Goal: Use online tool/utility: Utilize a website feature to perform a specific function

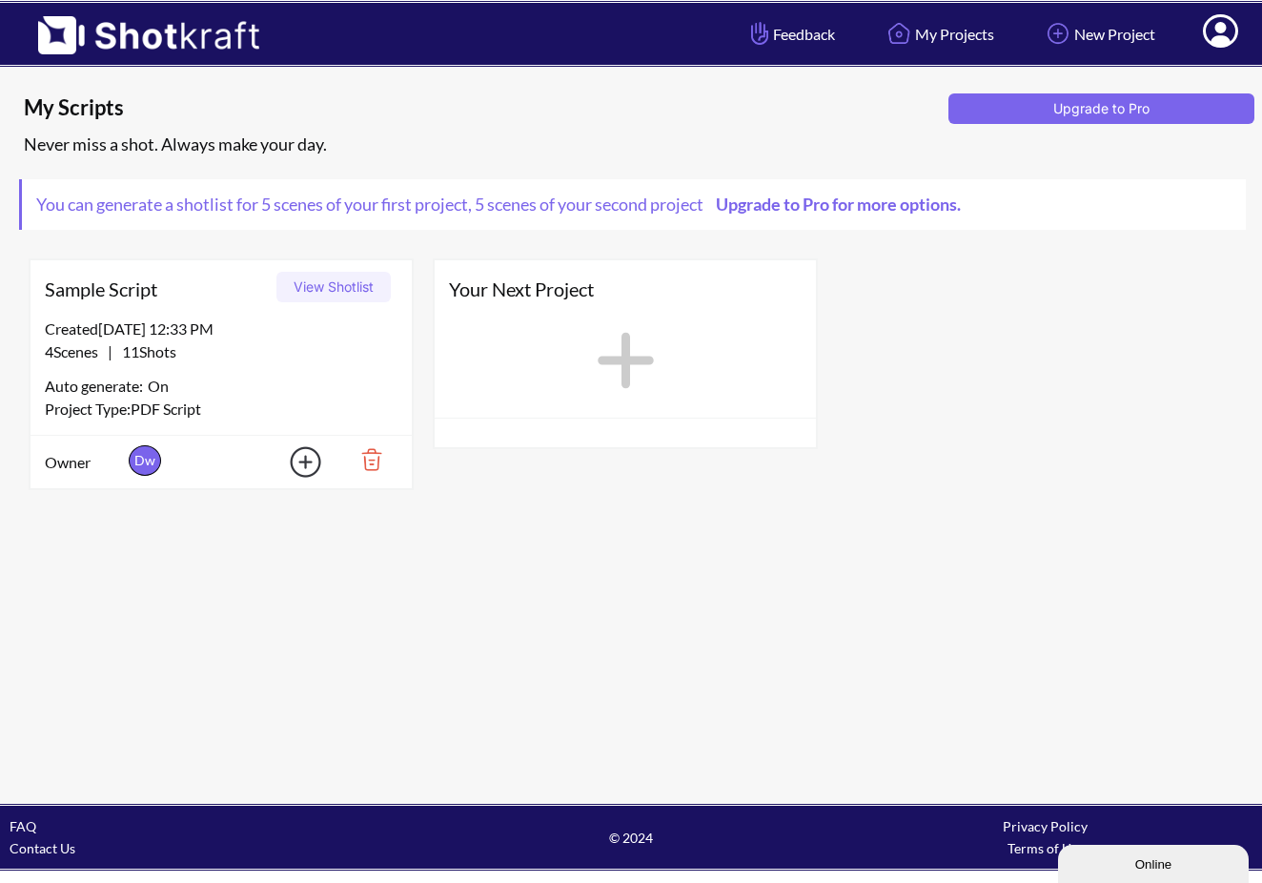
click at [344, 289] on button "View Shotlist" at bounding box center [334, 287] width 114 height 31
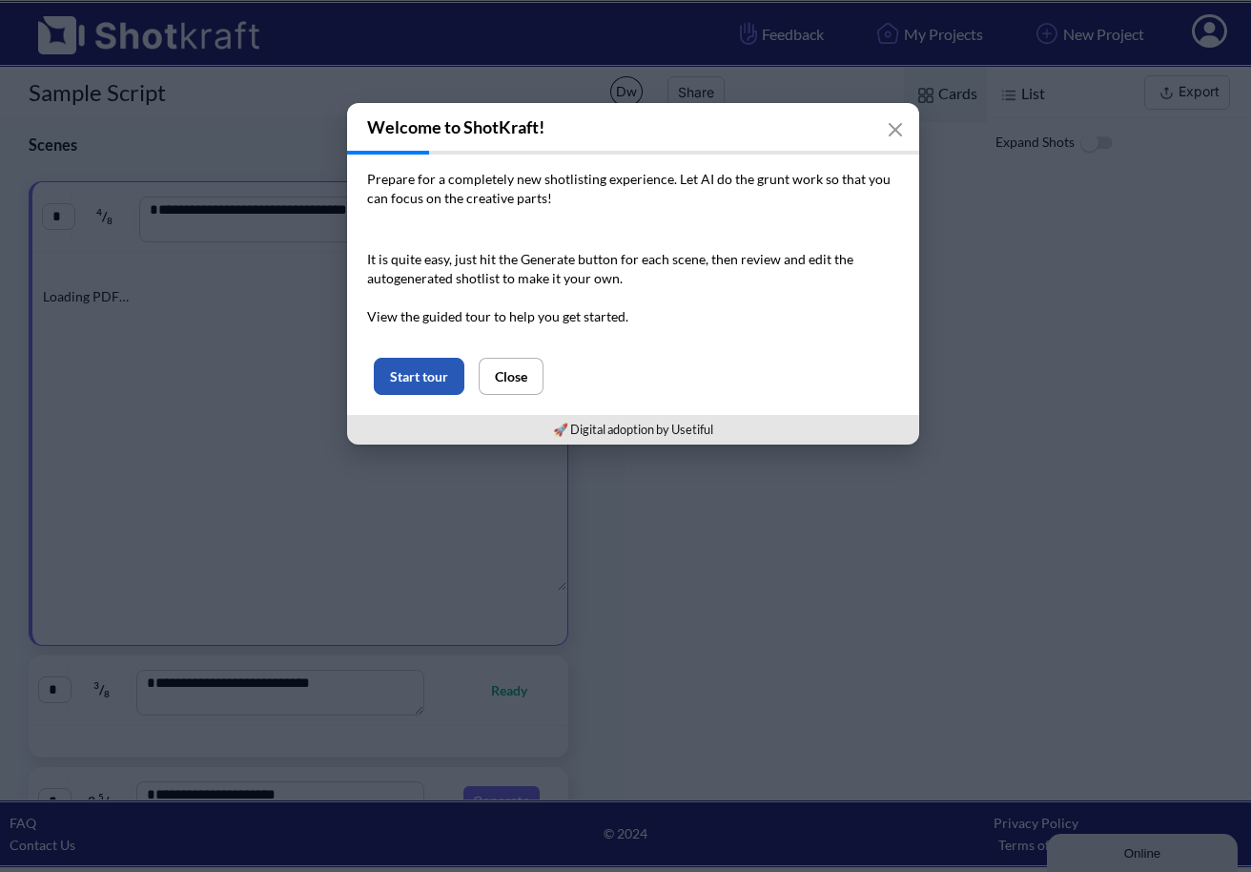
click at [423, 380] on button "Start tour" at bounding box center [419, 376] width 91 height 37
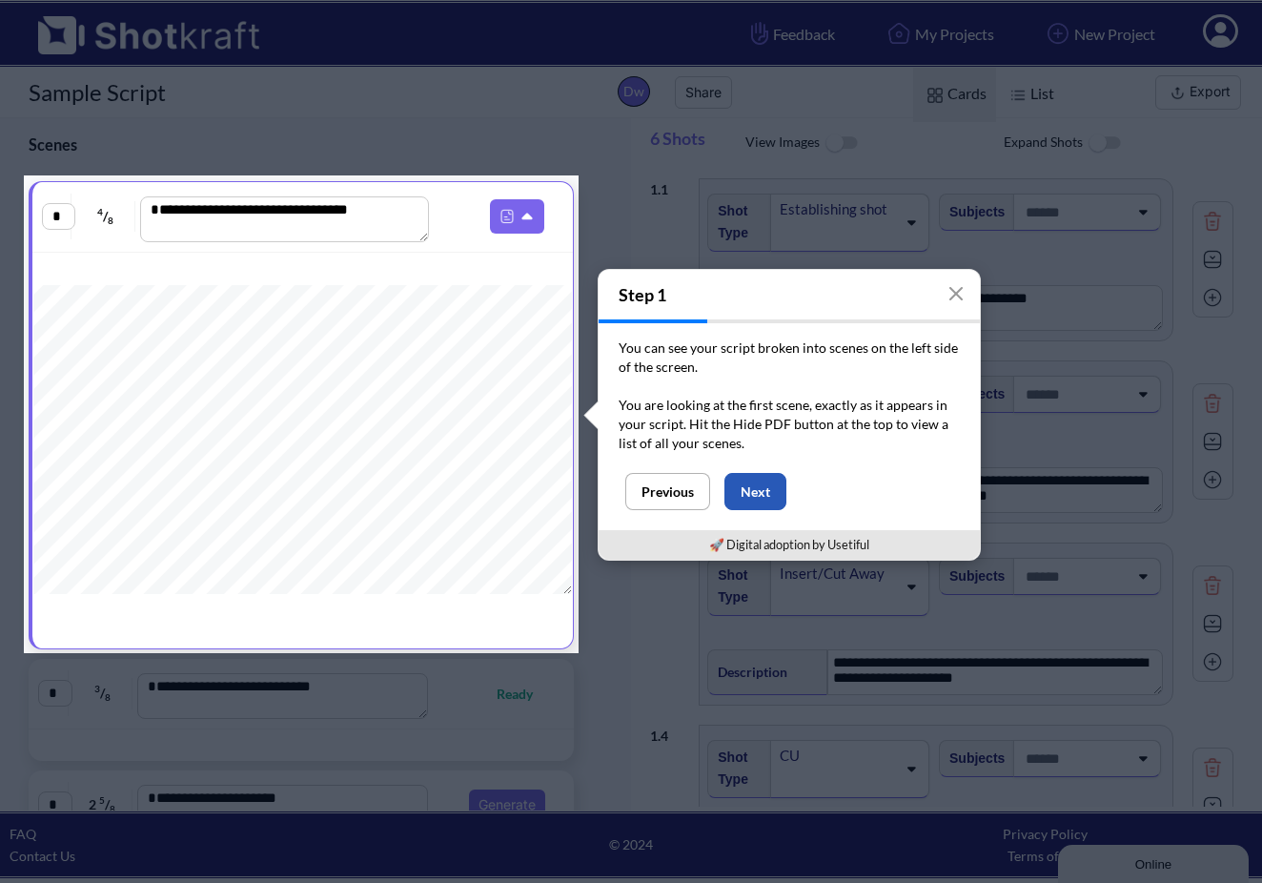
click at [771, 496] on button "Next" at bounding box center [756, 491] width 62 height 37
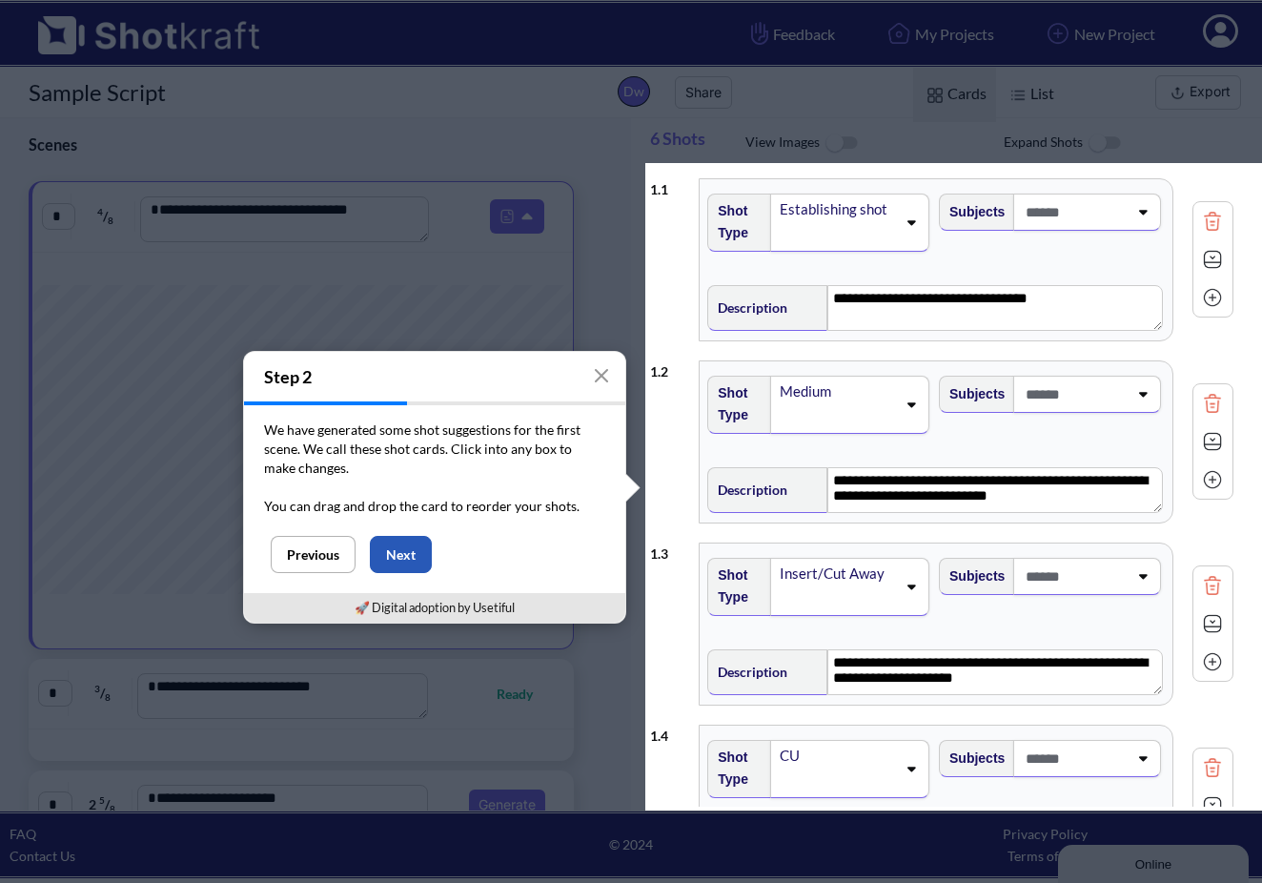
click at [397, 558] on button "Next" at bounding box center [401, 554] width 62 height 37
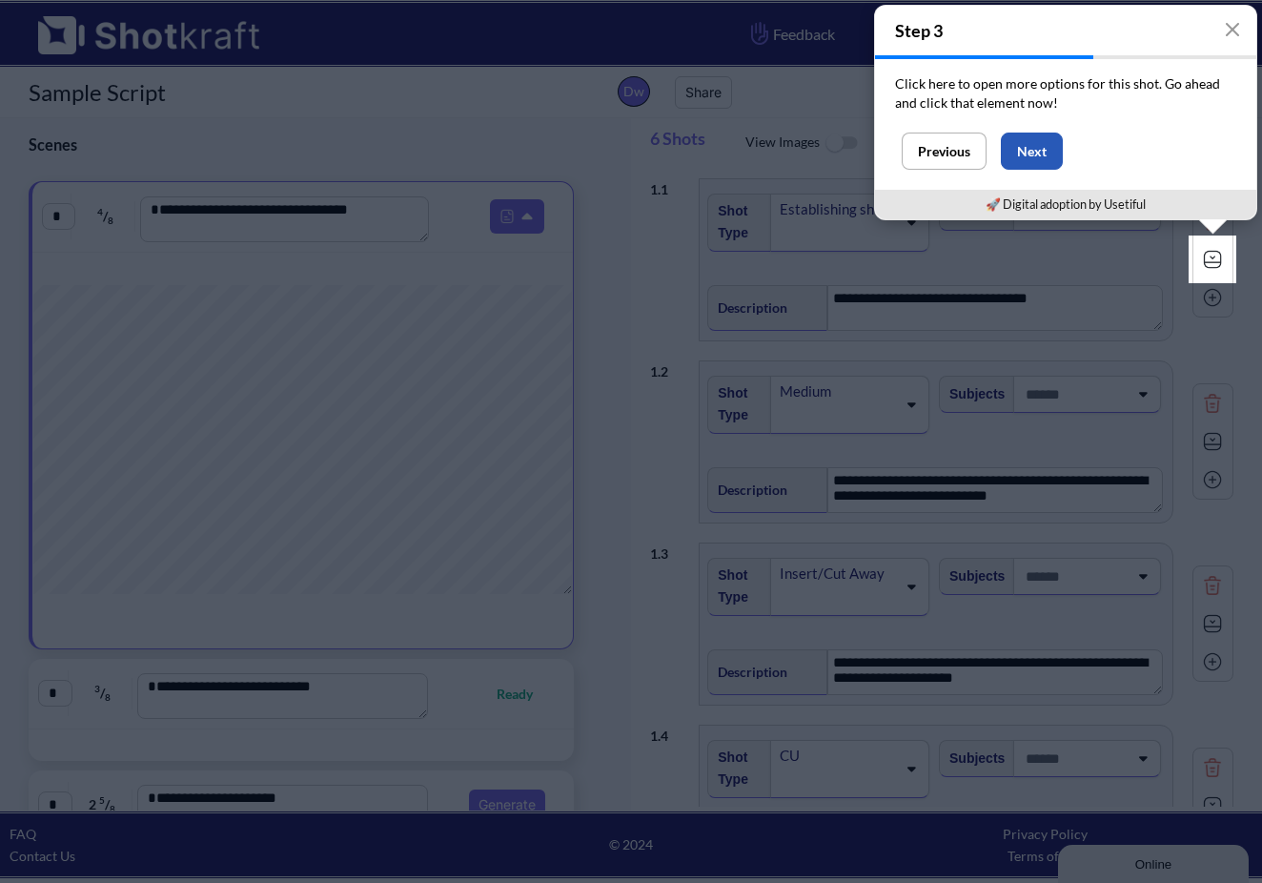
click at [1040, 146] on button "Next" at bounding box center [1032, 151] width 62 height 37
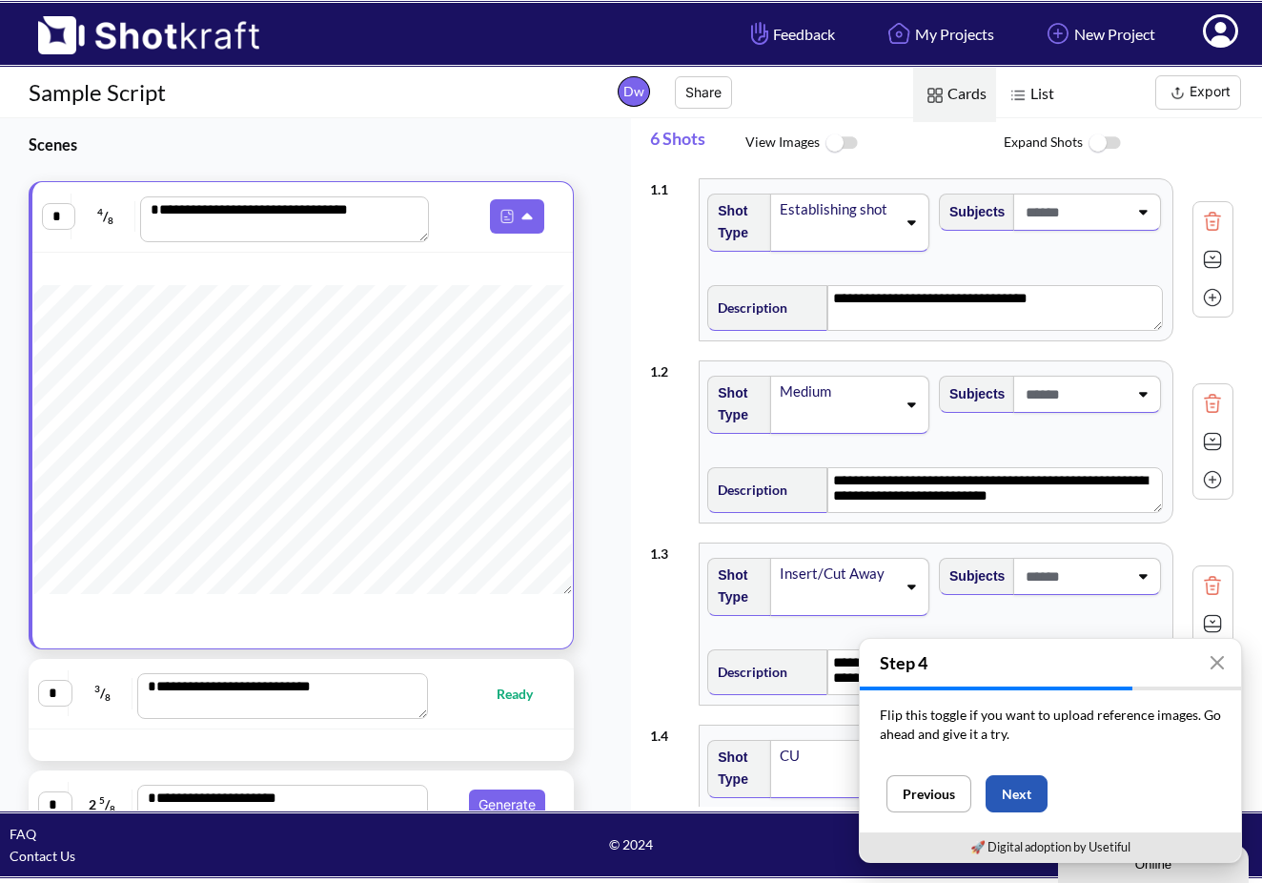
click at [1016, 794] on button "Next" at bounding box center [1017, 793] width 62 height 37
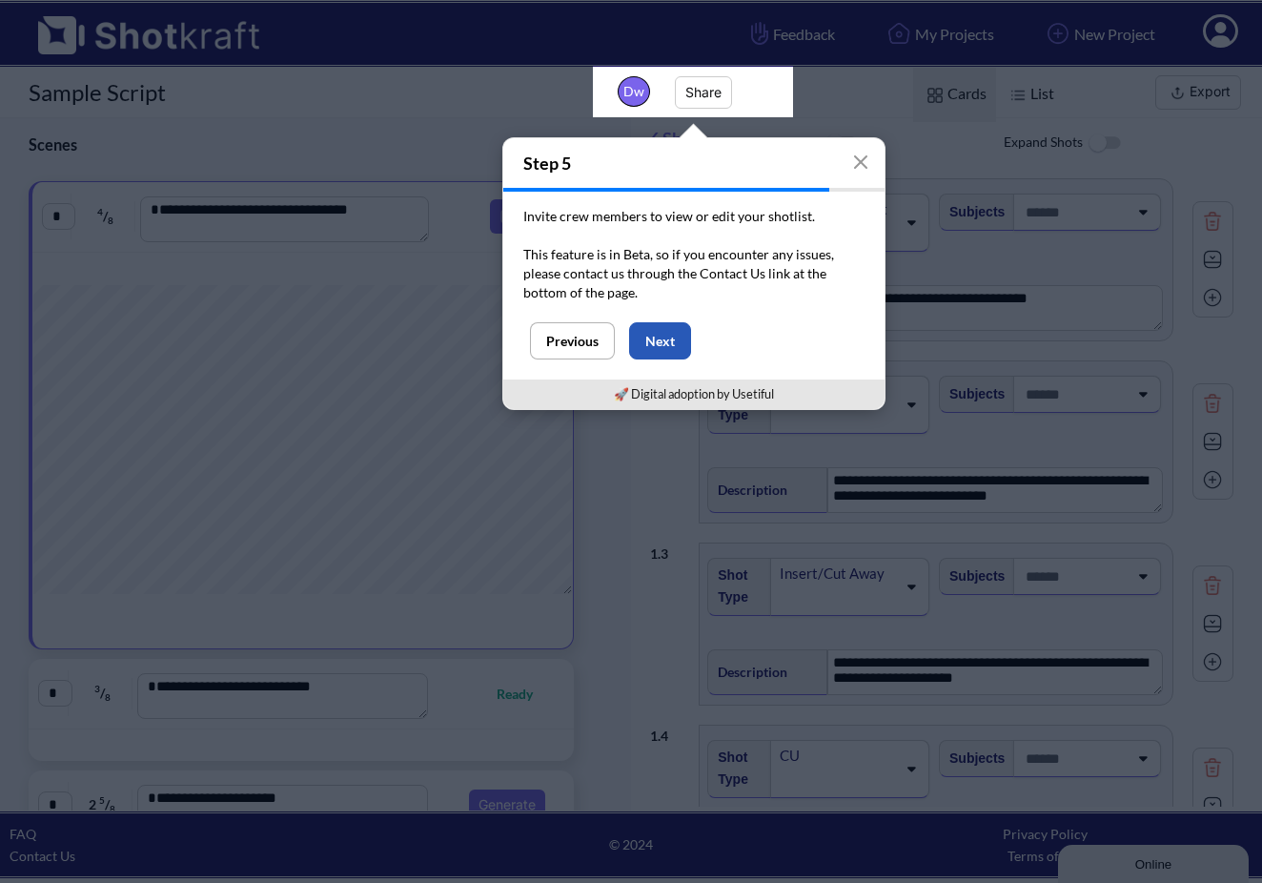
click at [671, 339] on button "Next" at bounding box center [660, 340] width 62 height 37
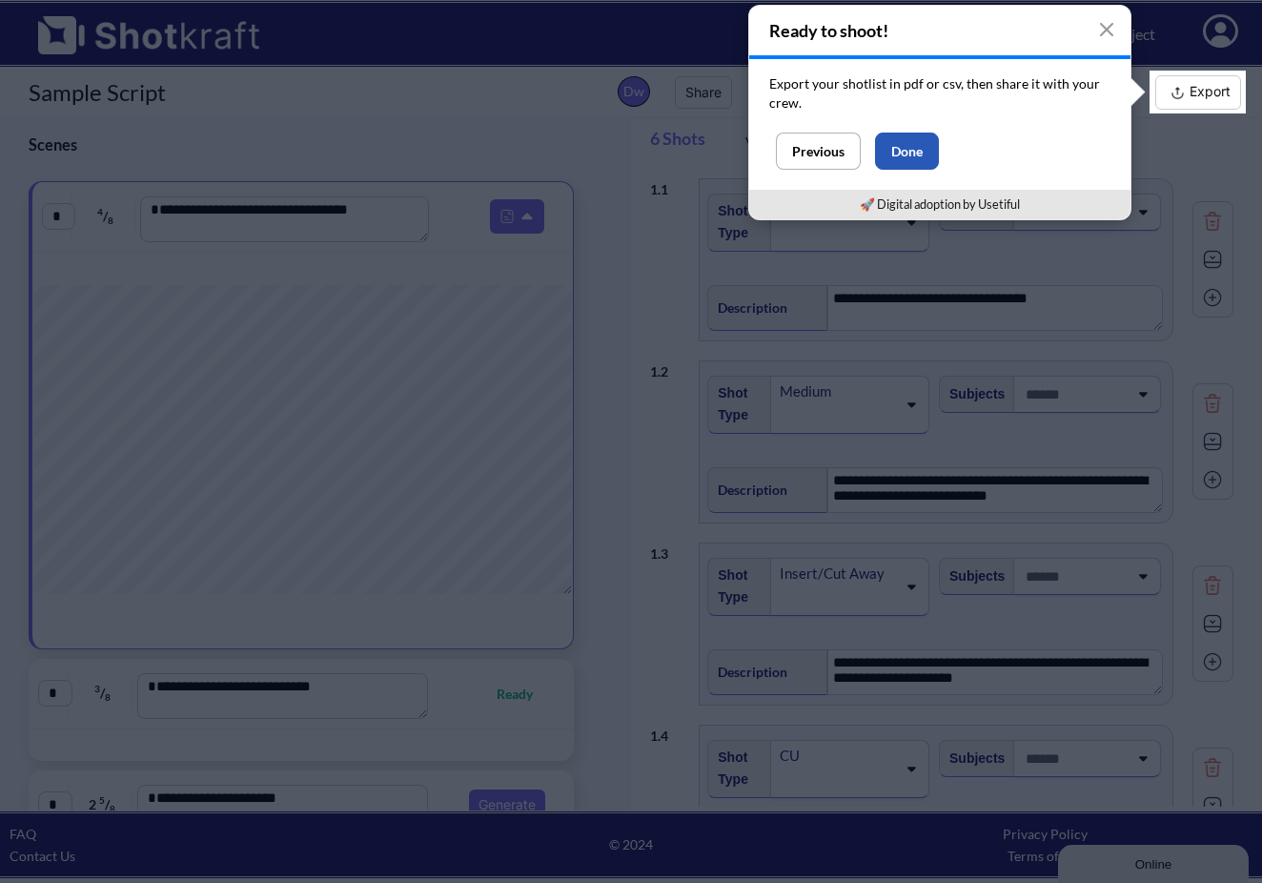
click at [921, 150] on button "Done" at bounding box center [907, 151] width 64 height 37
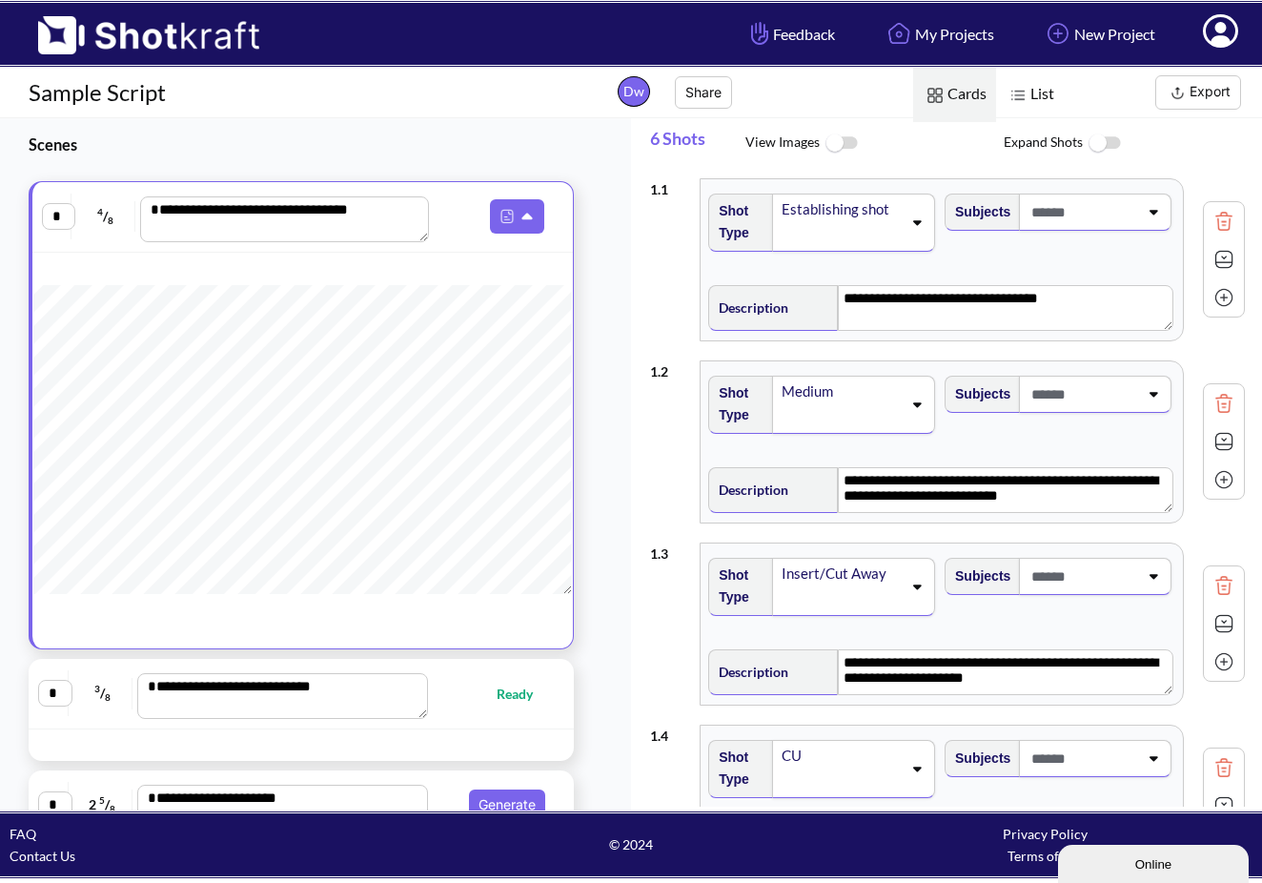
click at [1150, 213] on icon at bounding box center [1154, 213] width 9 height 5
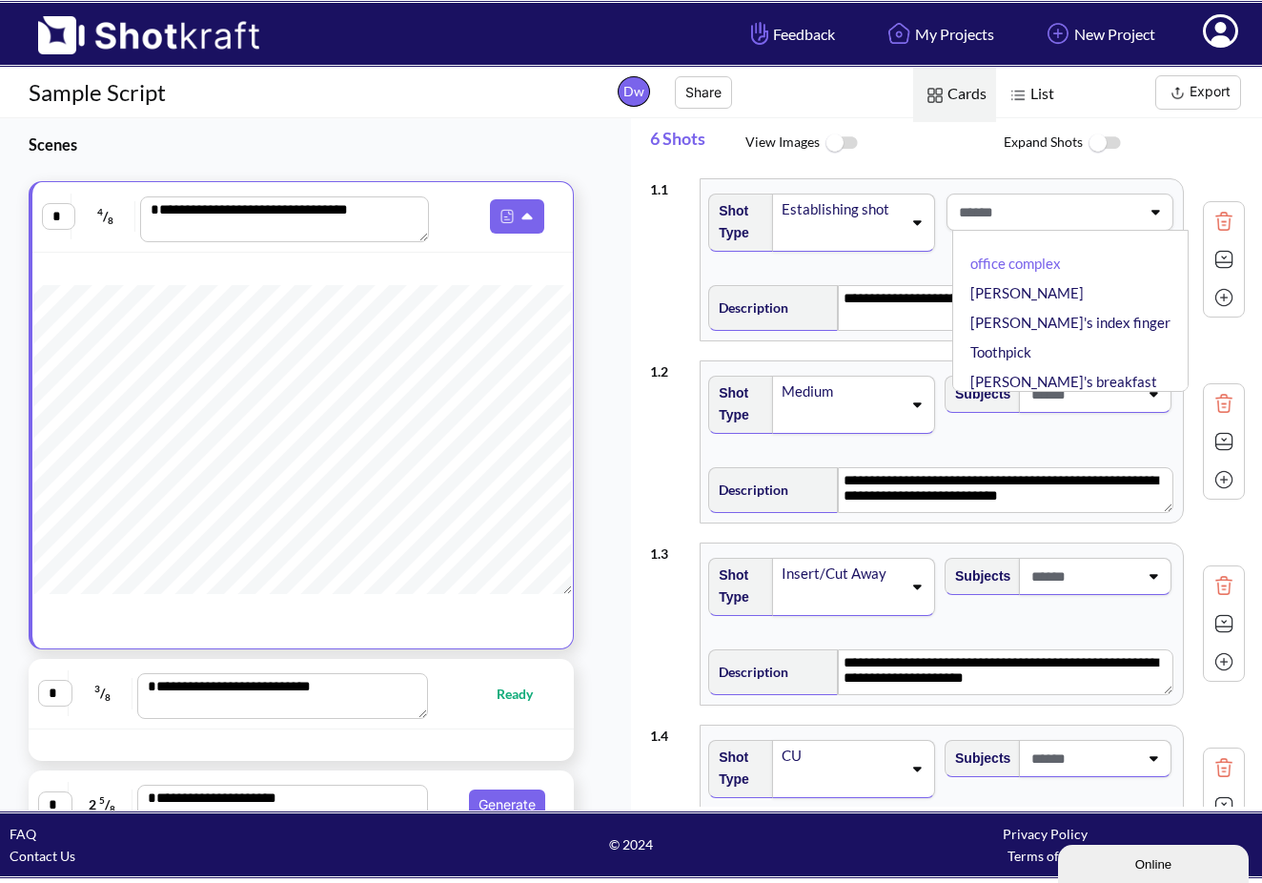
click at [1152, 213] on icon at bounding box center [1156, 213] width 9 height 5
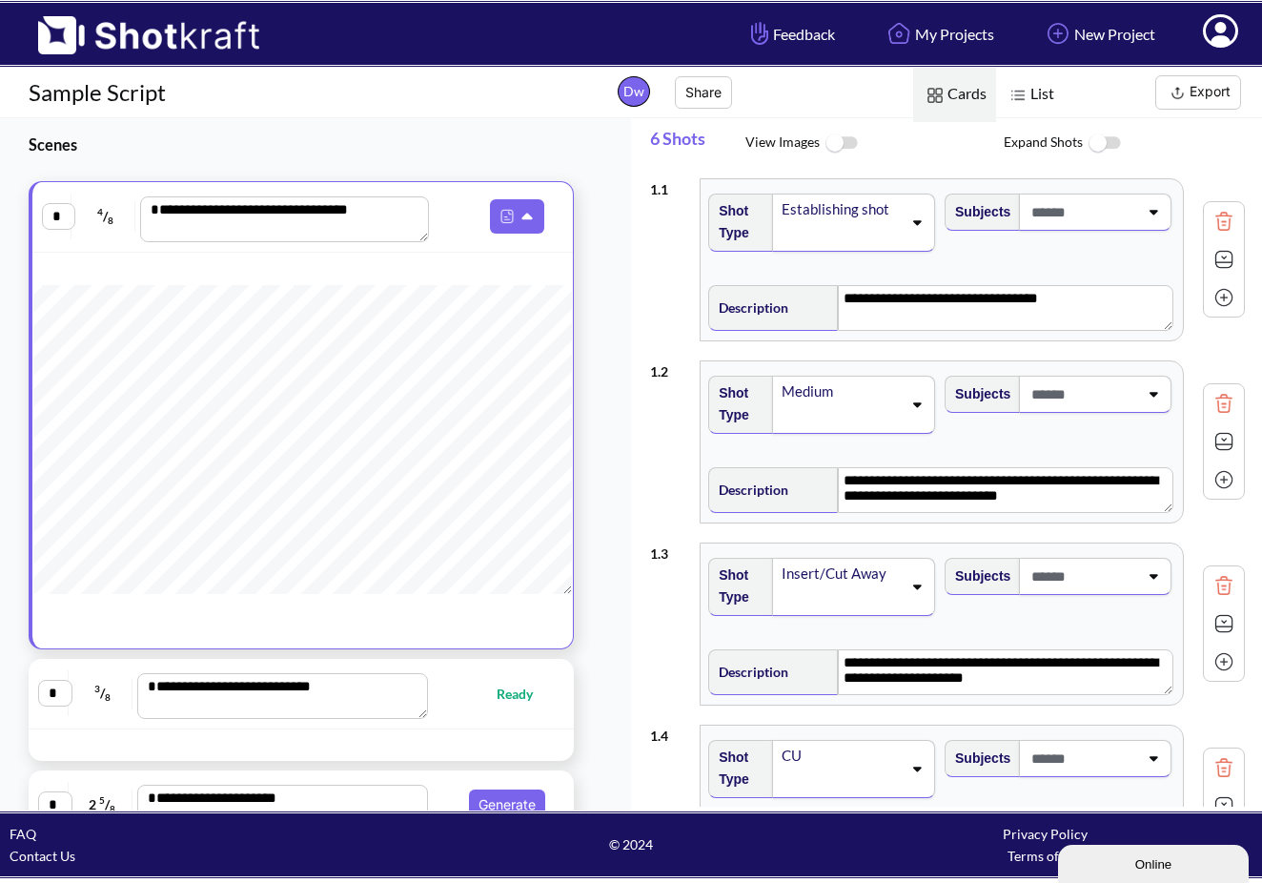
click at [1217, 255] on img at bounding box center [1224, 259] width 29 height 29
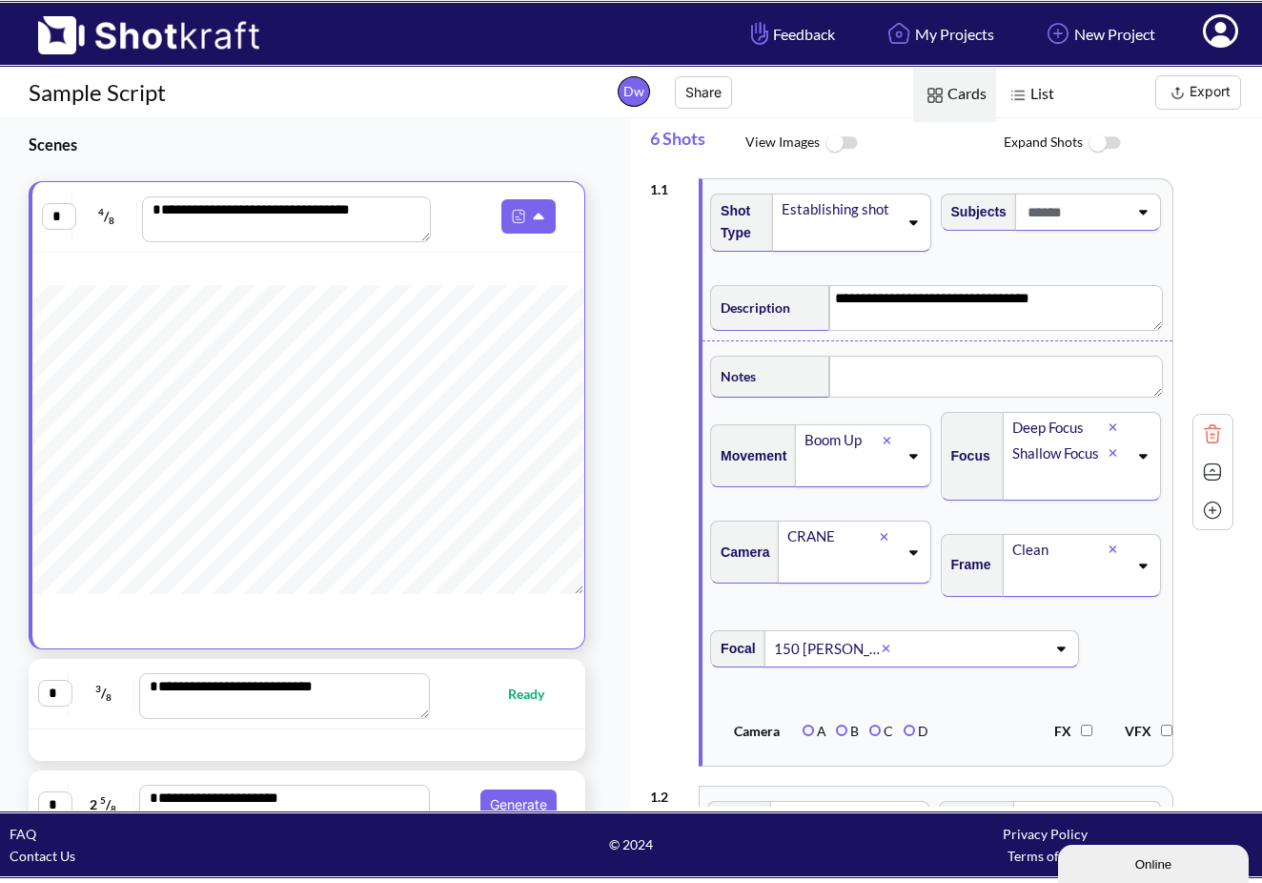
click at [402, 762] on div "**********" at bounding box center [307, 582] width 614 height 803
click at [253, 696] on textarea "**********" at bounding box center [285, 696] width 292 height 46
type textarea "**********"
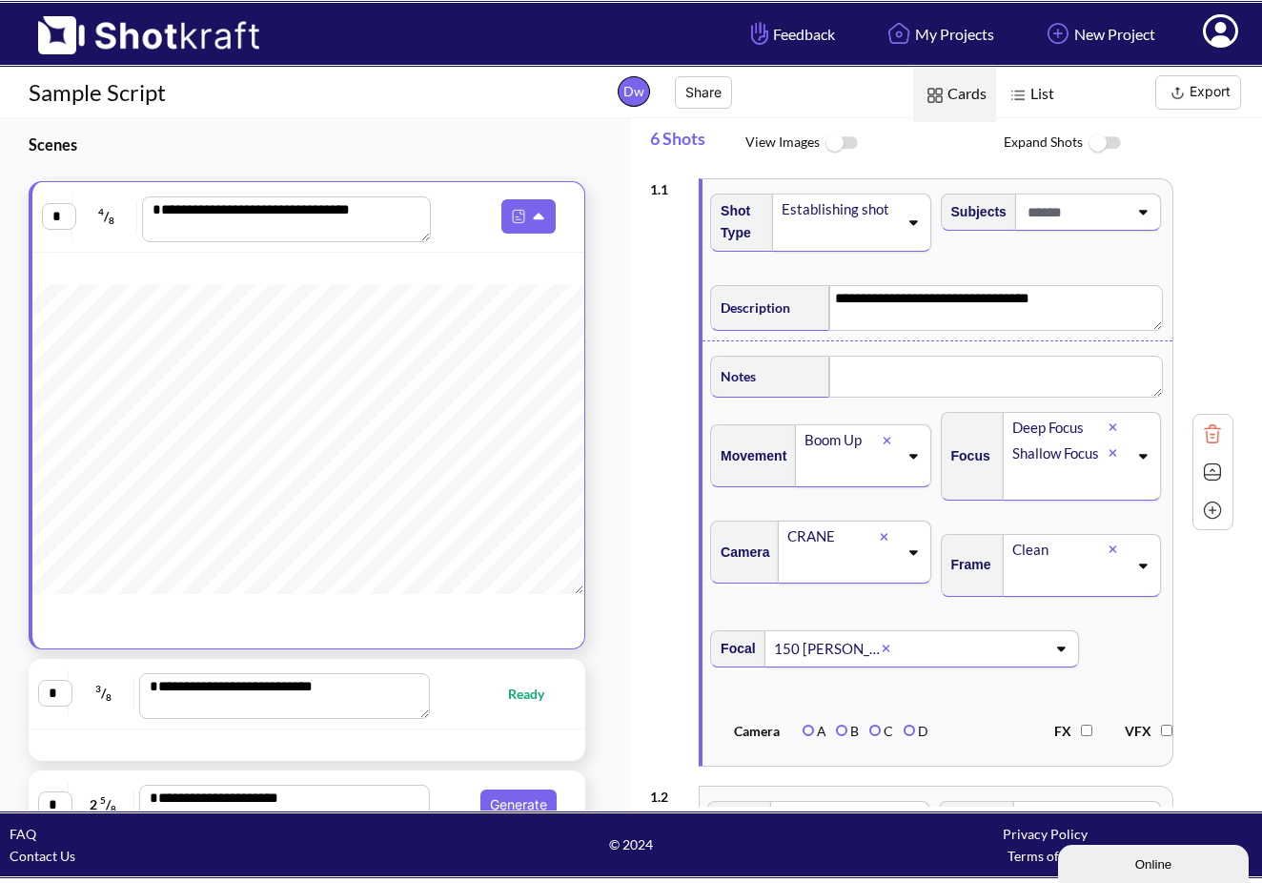
type textarea "**********"
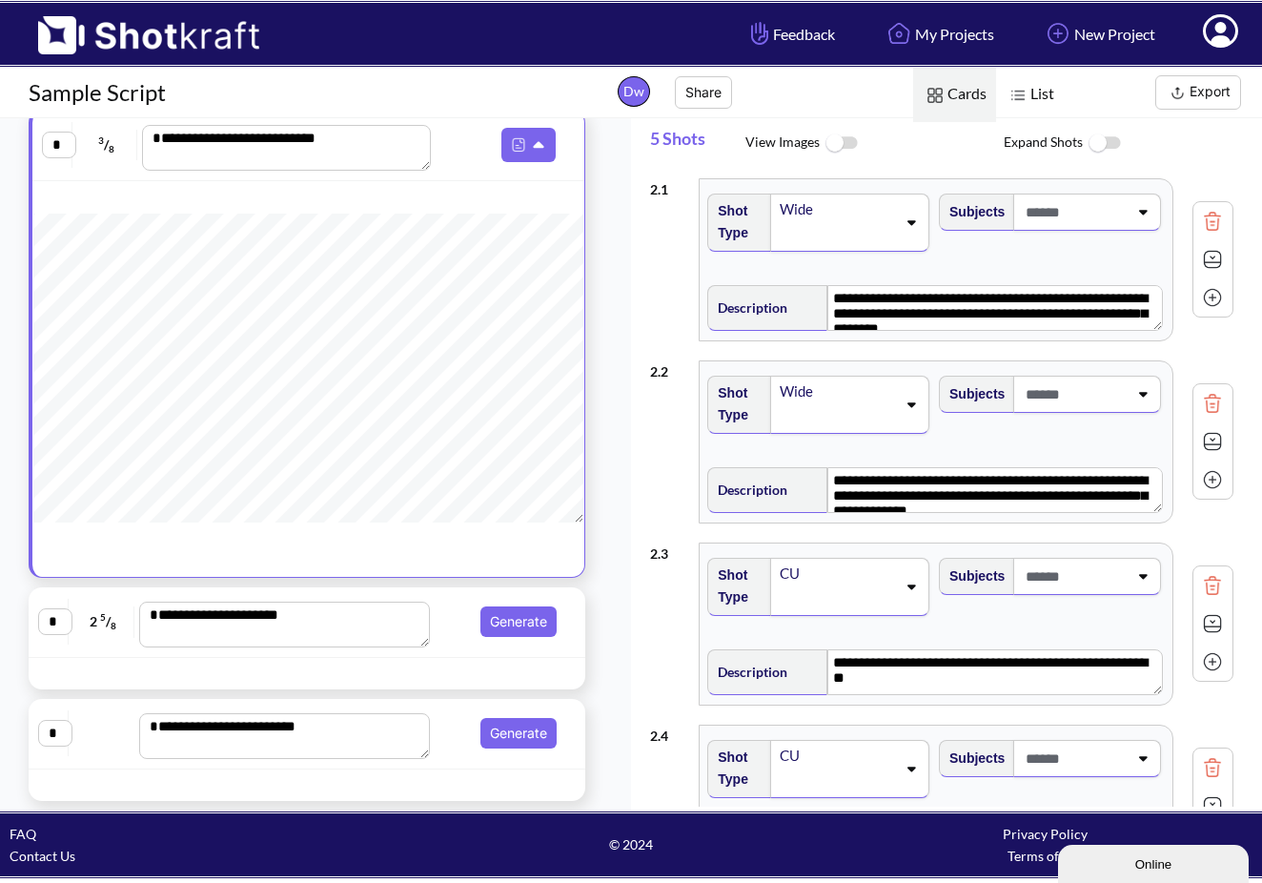
scroll to position [183, 0]
click at [513, 626] on button "Generate" at bounding box center [519, 621] width 76 height 31
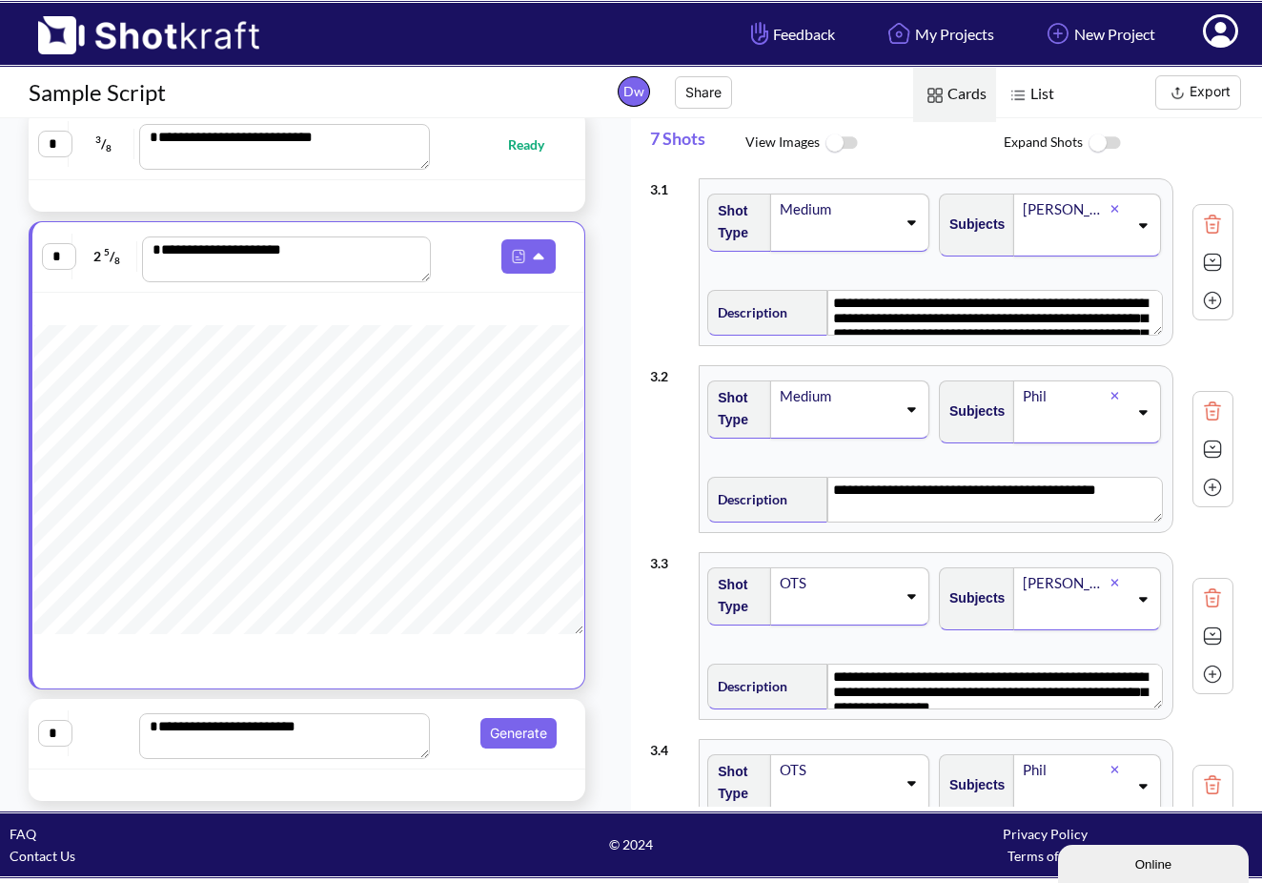
scroll to position [0, 0]
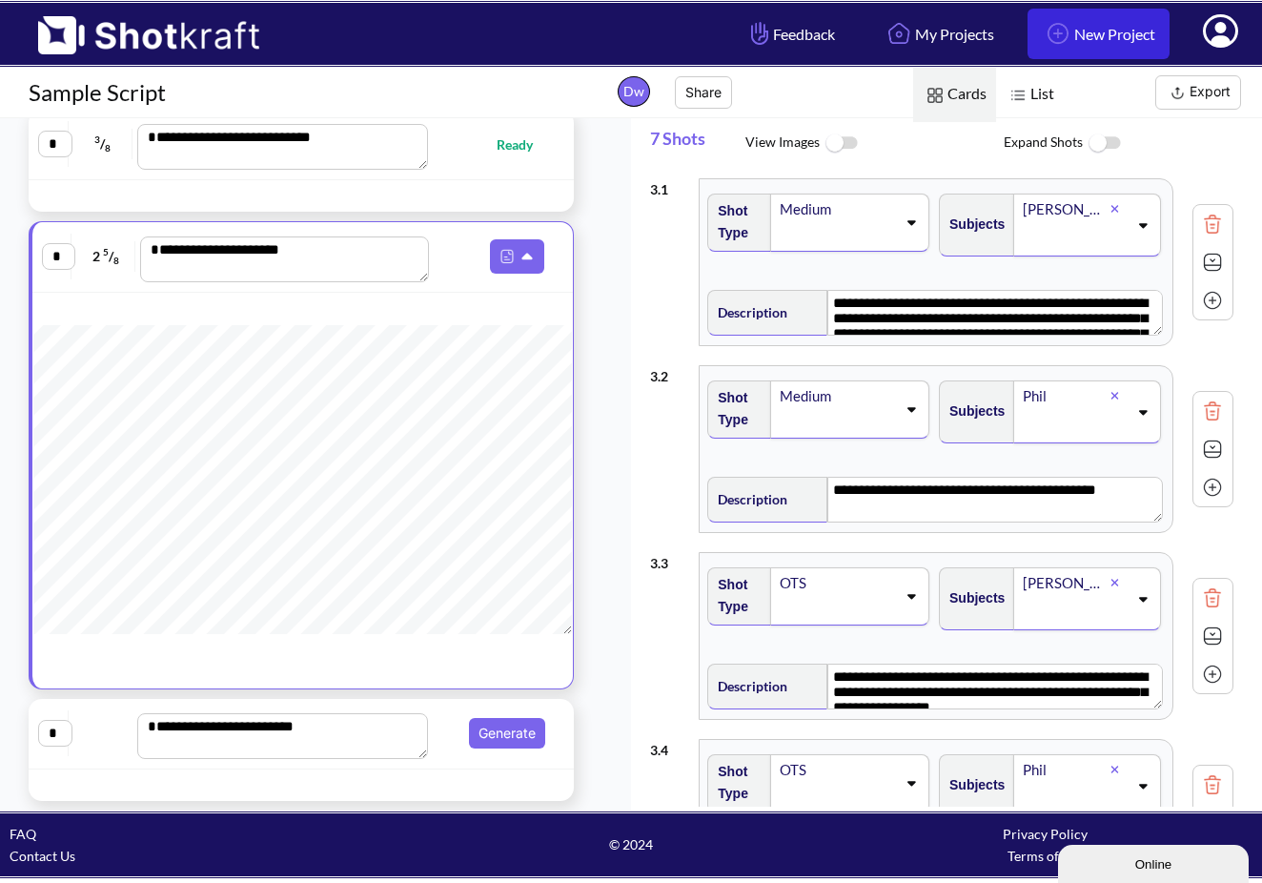
click at [1050, 35] on img at bounding box center [1058, 33] width 32 height 32
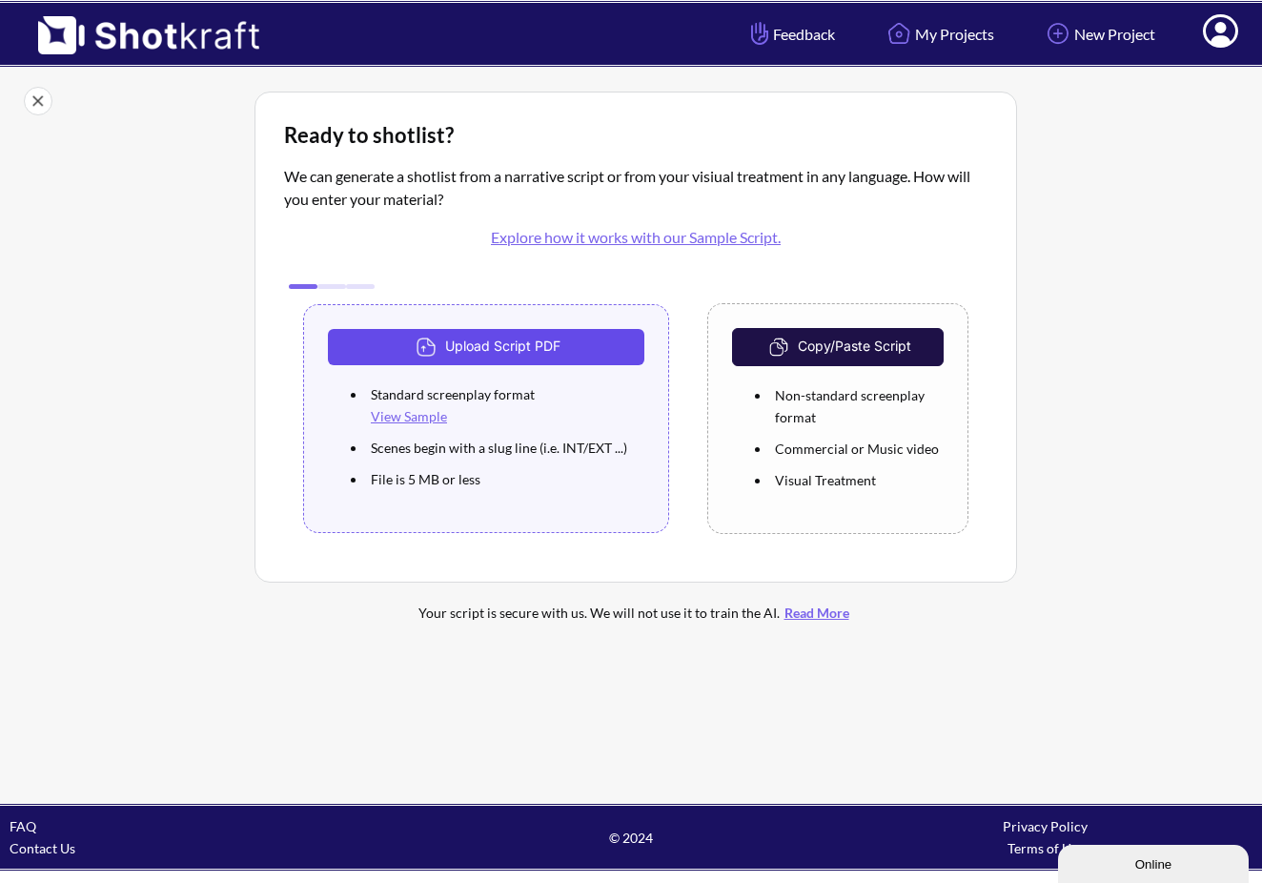
click at [537, 345] on button "Upload Script PDF" at bounding box center [486, 347] width 317 height 36
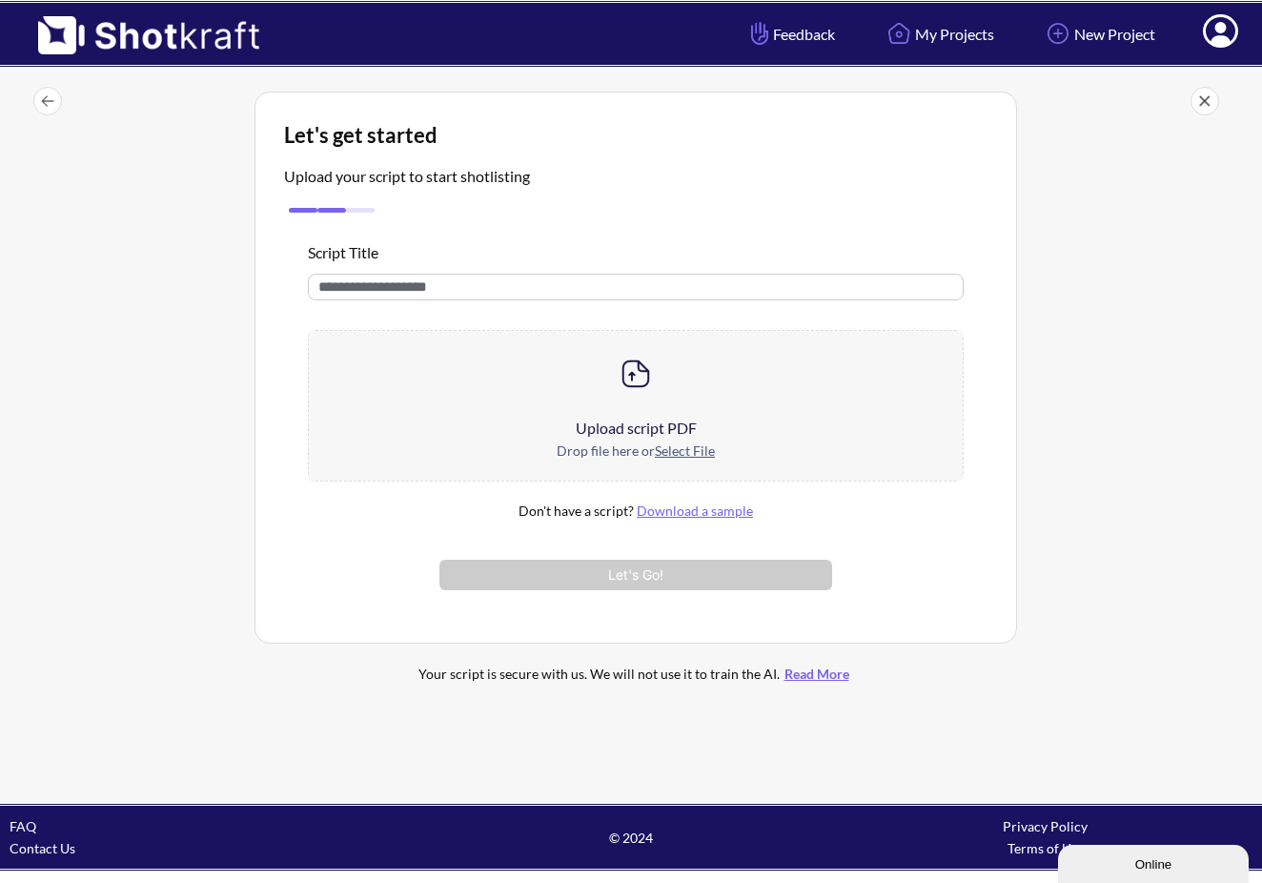
click at [681, 458] on u "Select File" at bounding box center [685, 450] width 60 height 16
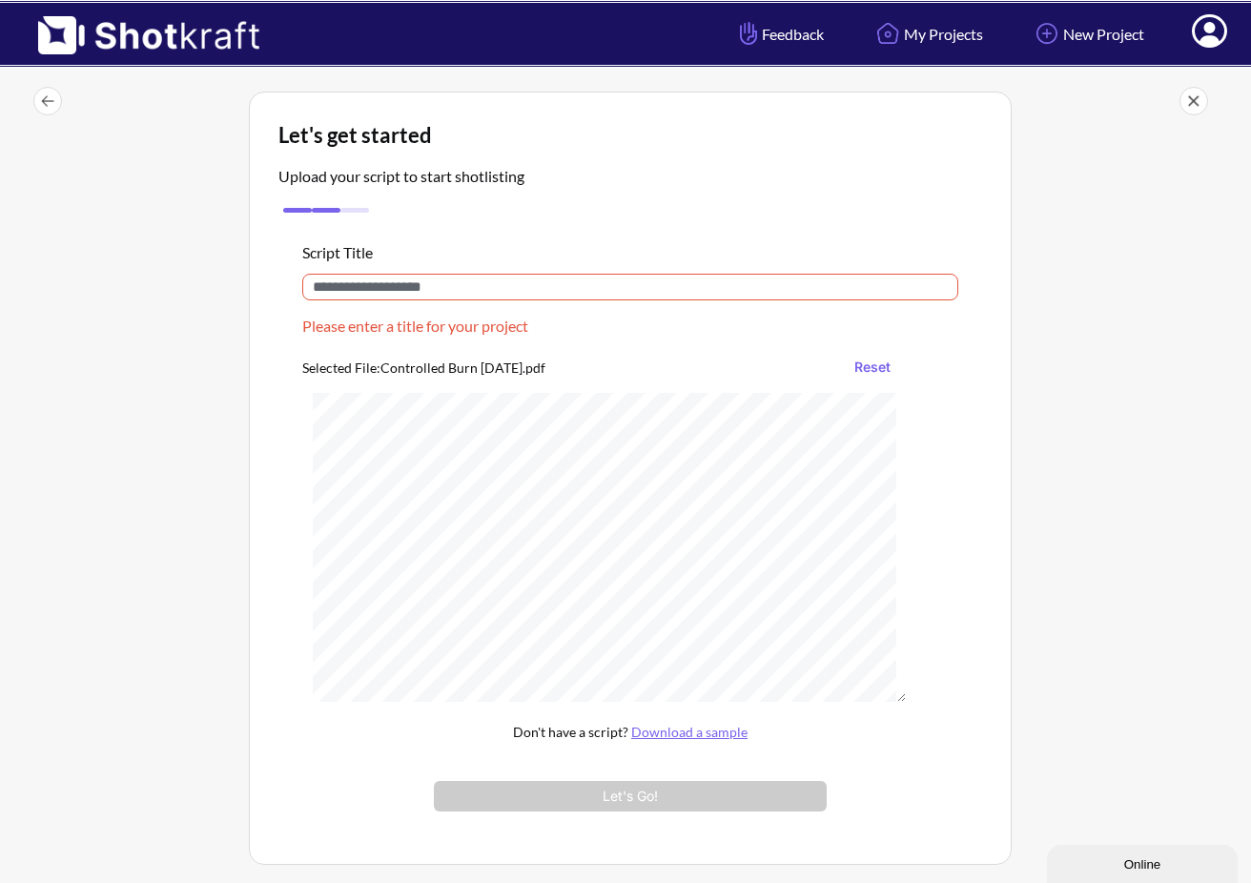
click at [764, 298] on input "text" at bounding box center [630, 287] width 656 height 27
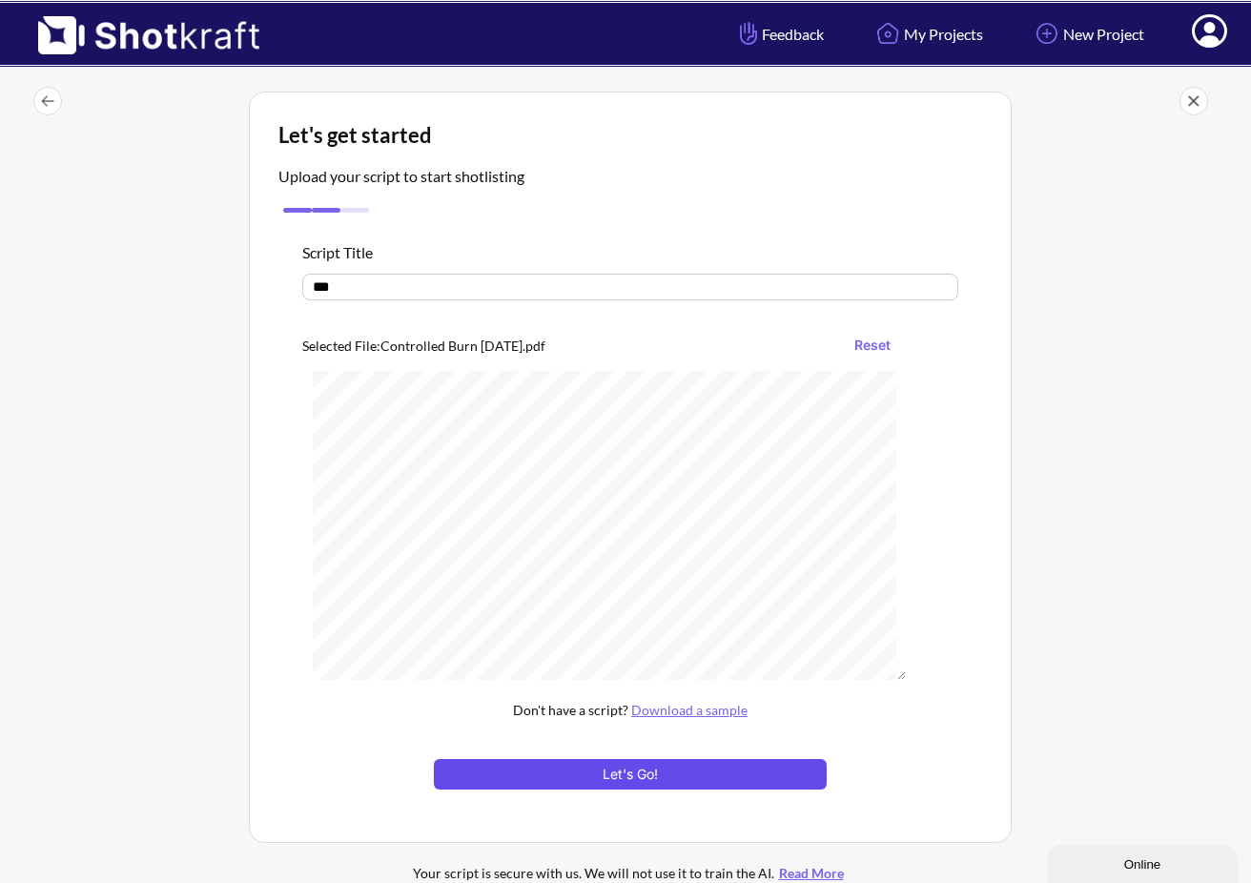
type input "***"
click at [659, 771] on button "Let's Go!" at bounding box center [630, 774] width 393 height 31
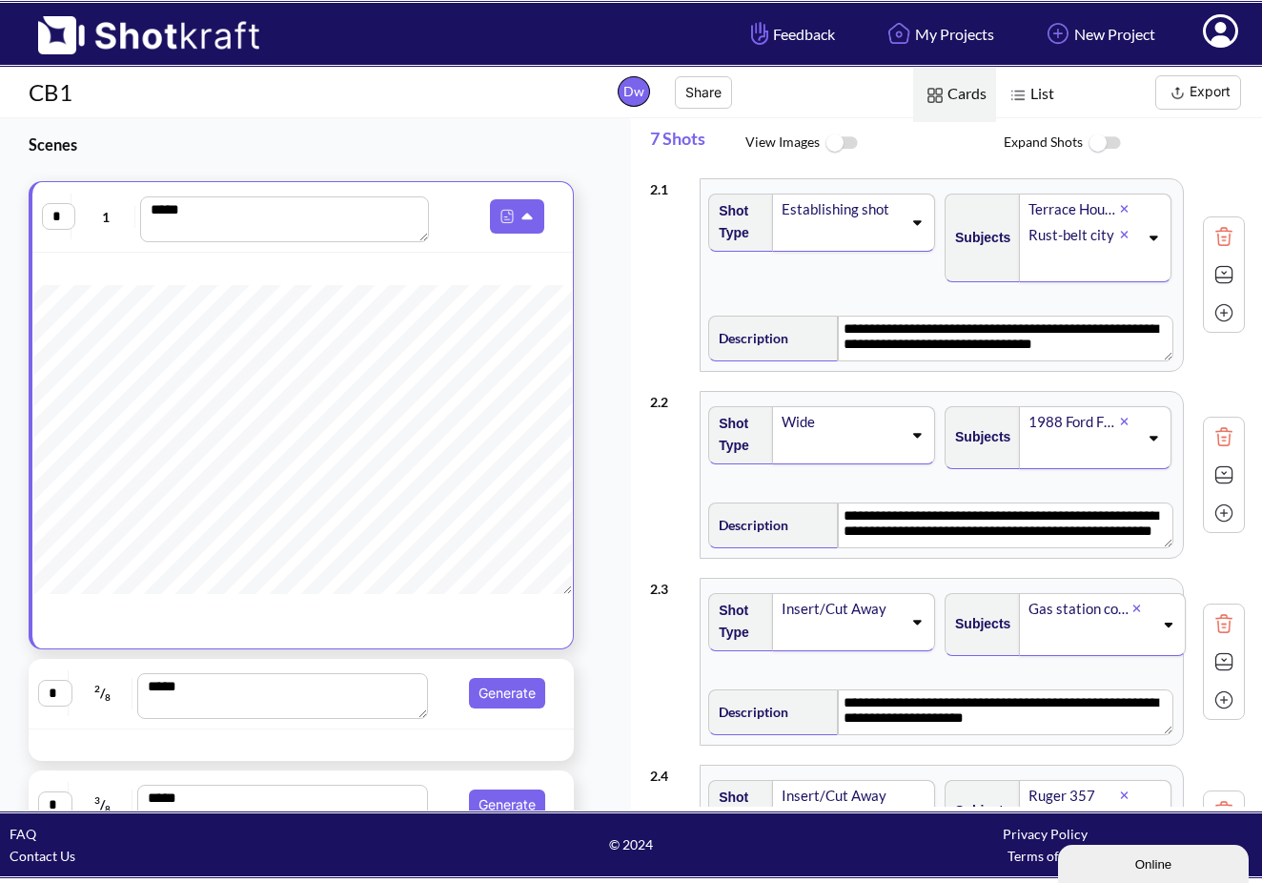
click at [1212, 482] on img at bounding box center [1224, 475] width 29 height 29
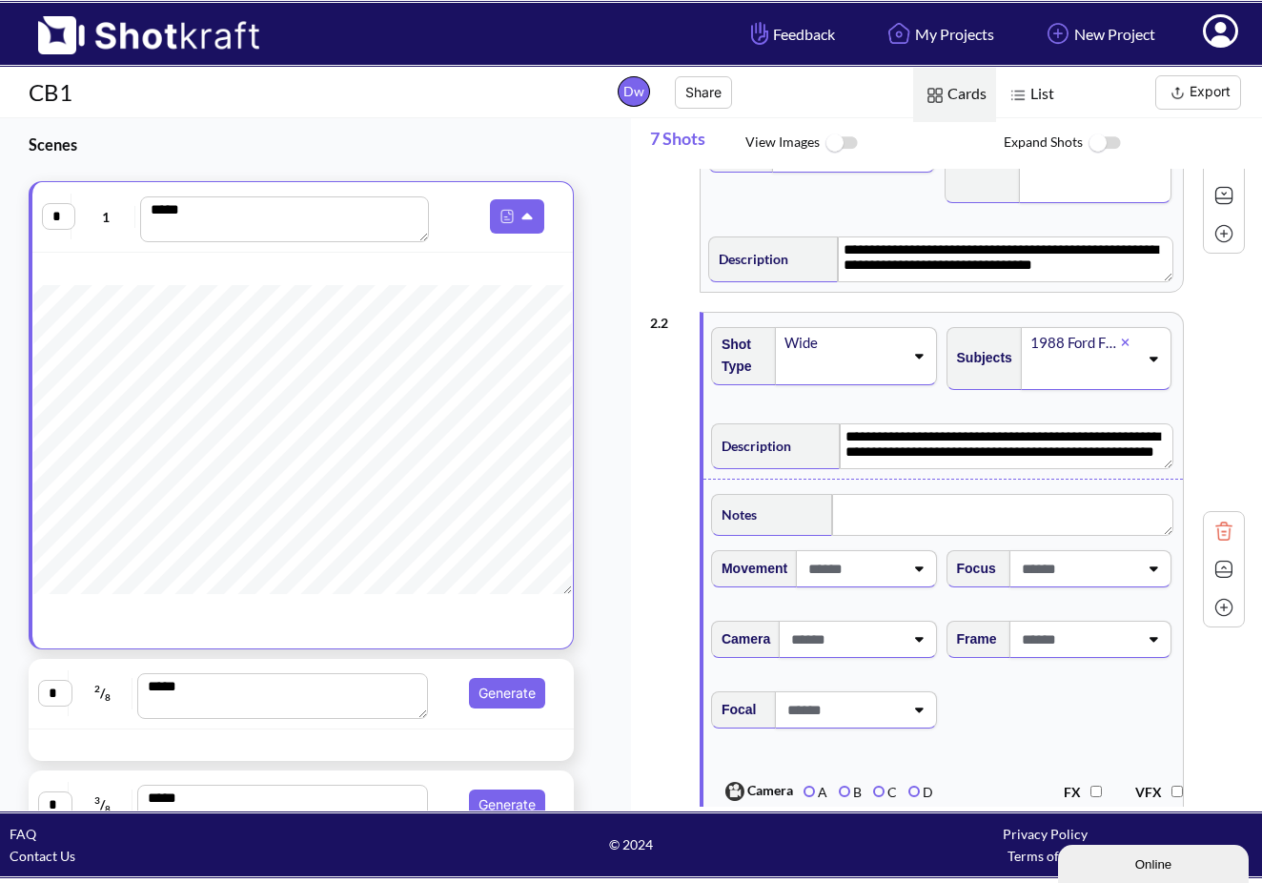
scroll to position [77, 0]
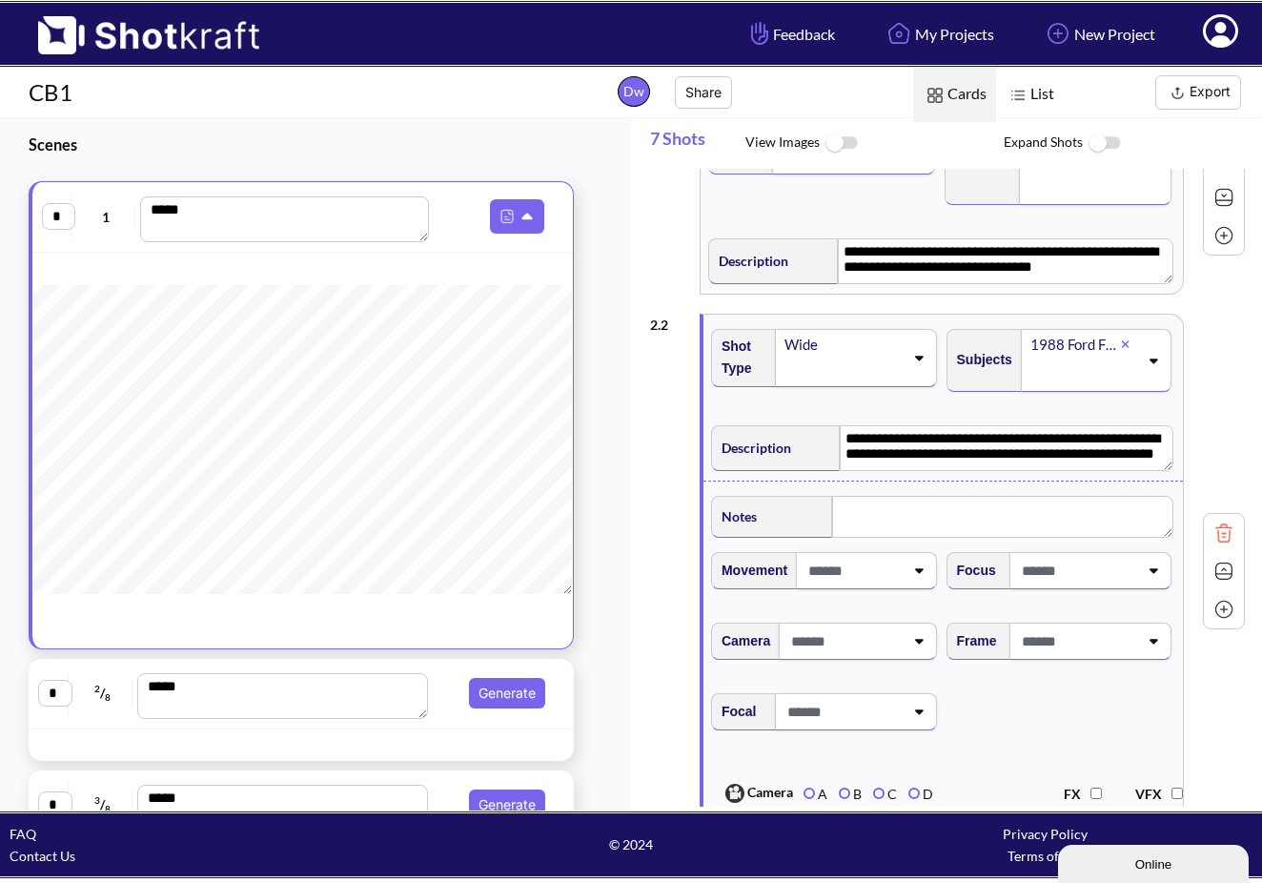
click at [1214, 571] on img at bounding box center [1224, 571] width 29 height 29
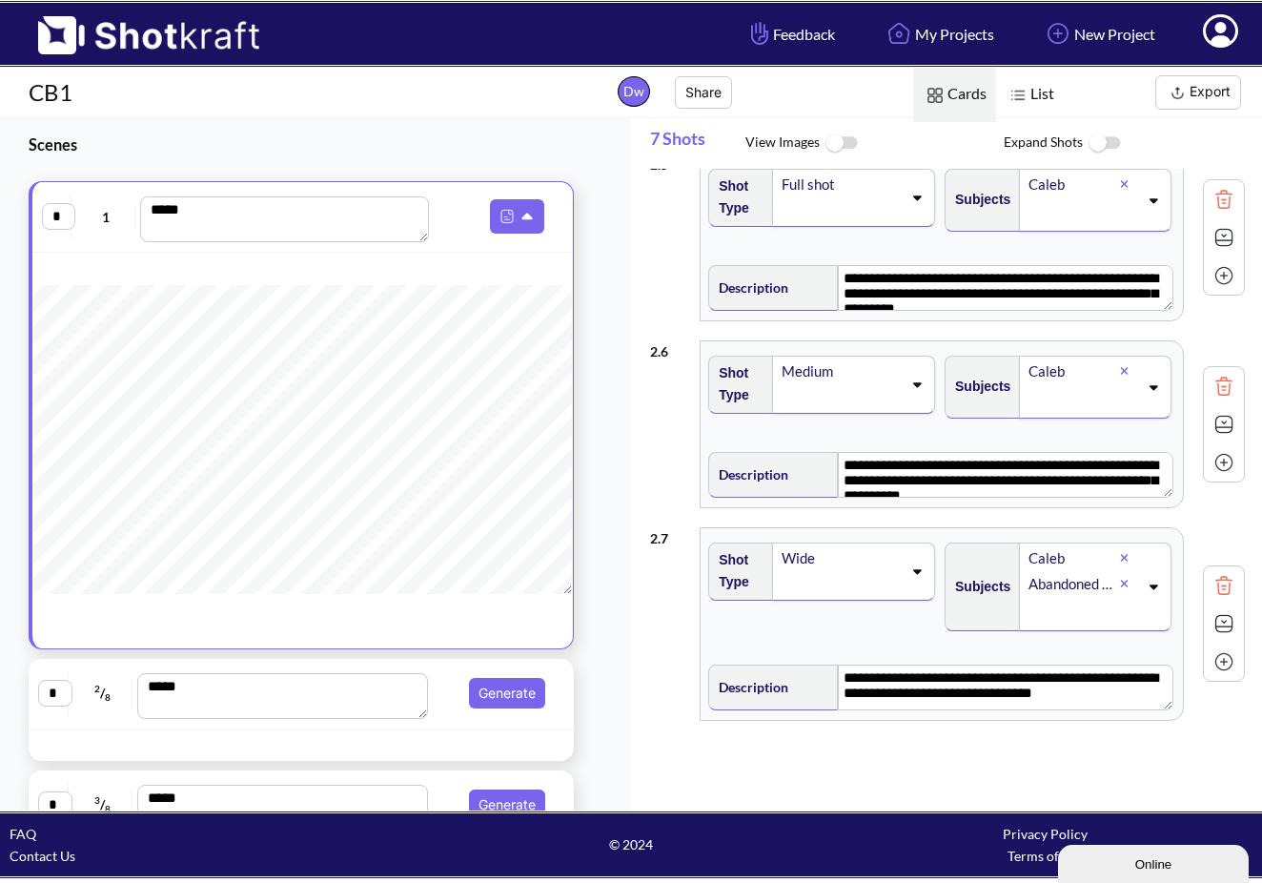
scroll to position [798, 0]
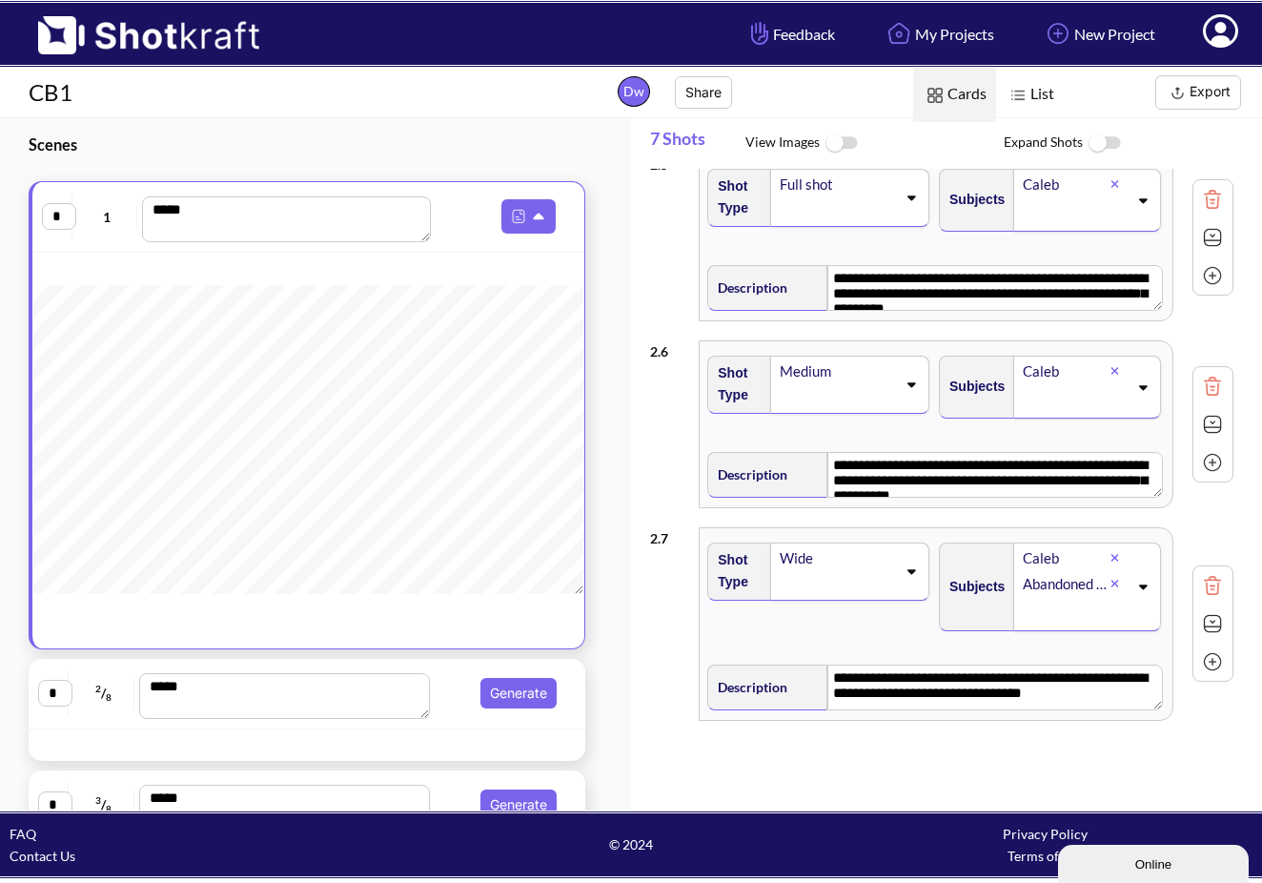
click at [395, 743] on div at bounding box center [252, 745] width 438 height 22
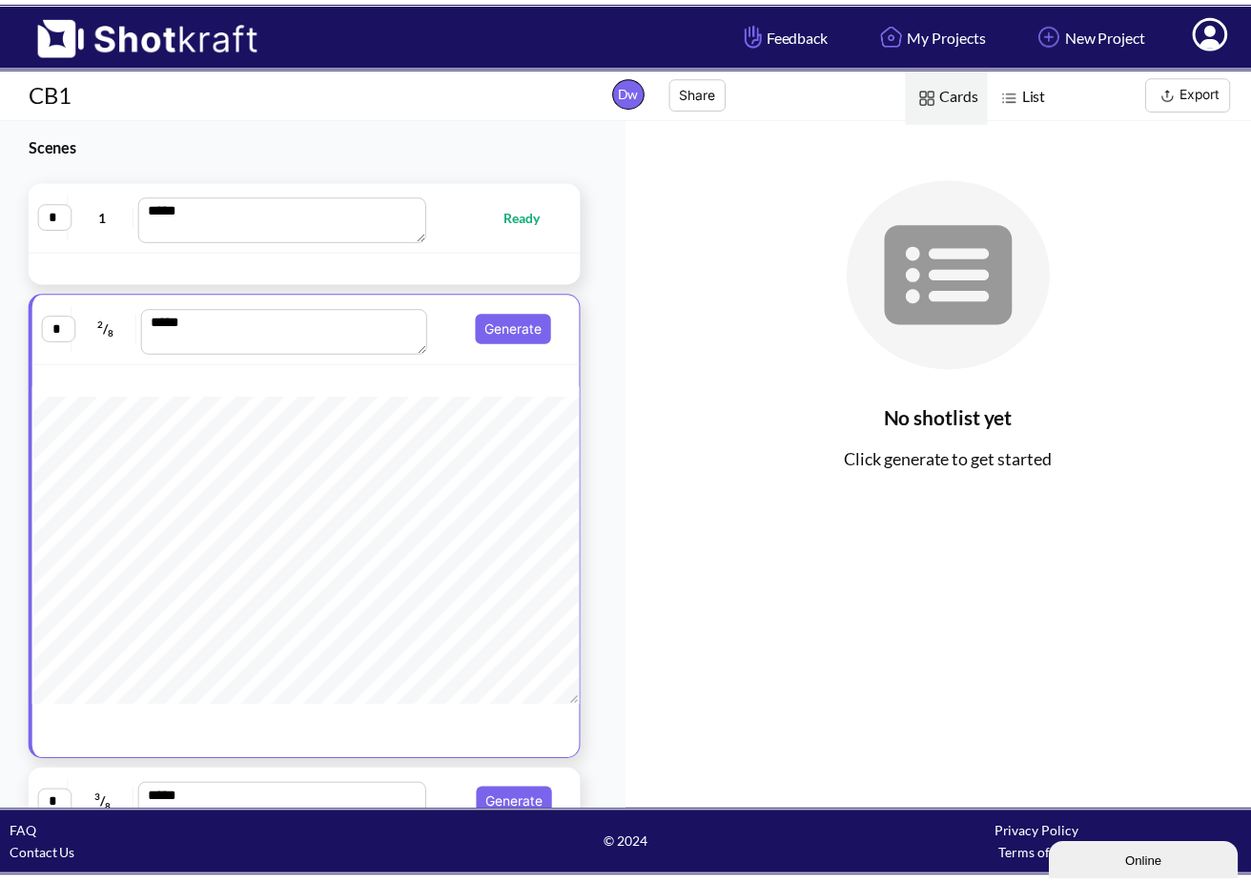
scroll to position [0, 0]
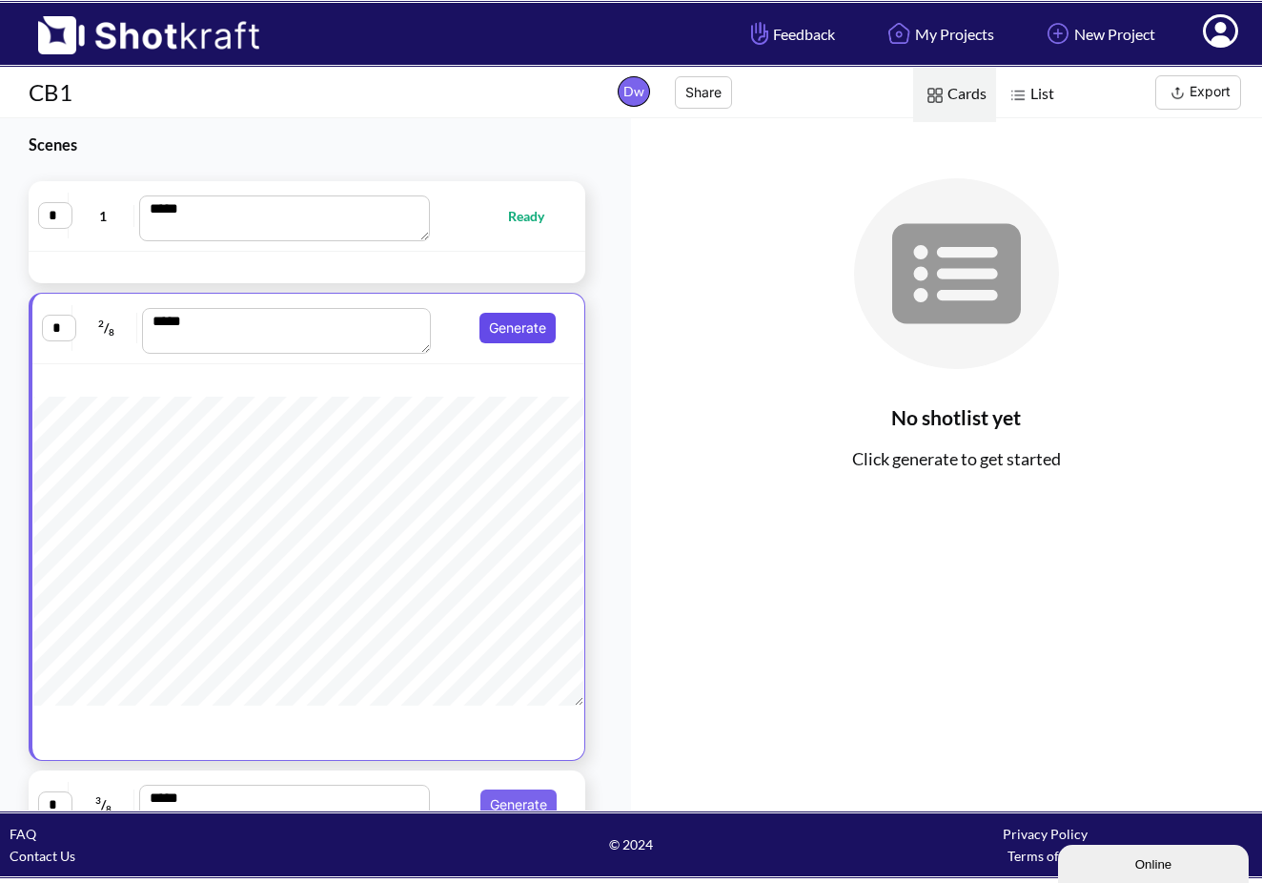
click at [517, 334] on button "Generate" at bounding box center [518, 328] width 76 height 31
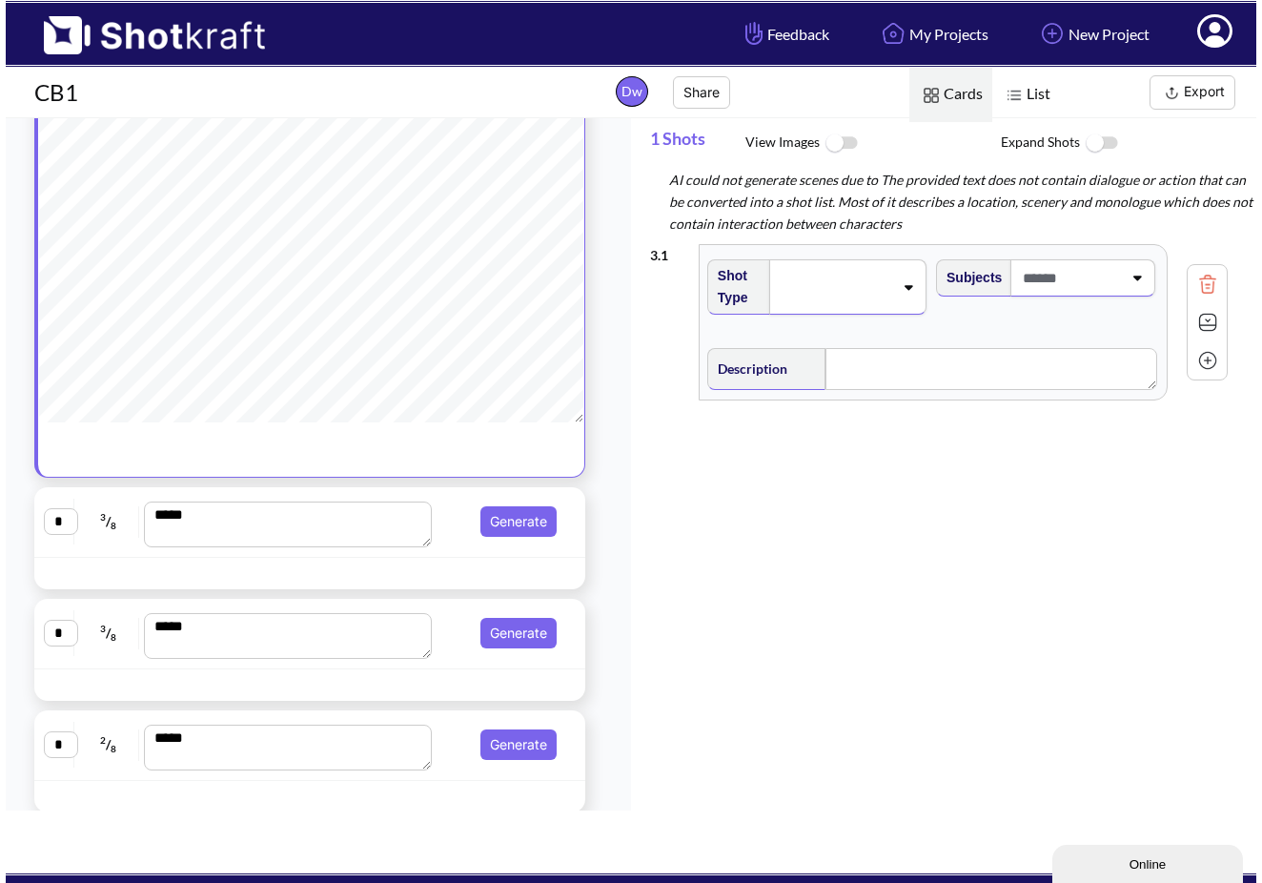
scroll to position [308, 0]
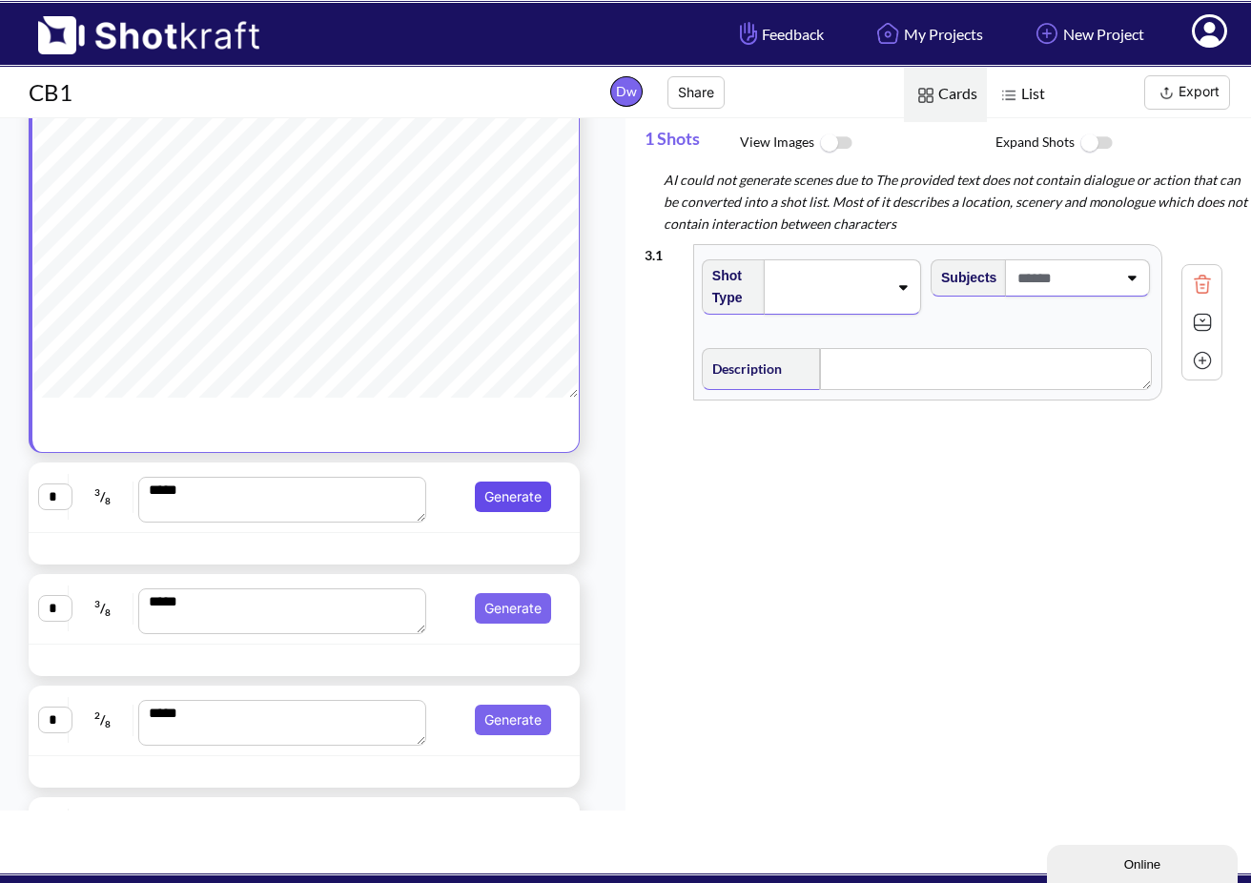
click at [502, 498] on button "Generate" at bounding box center [513, 497] width 76 height 31
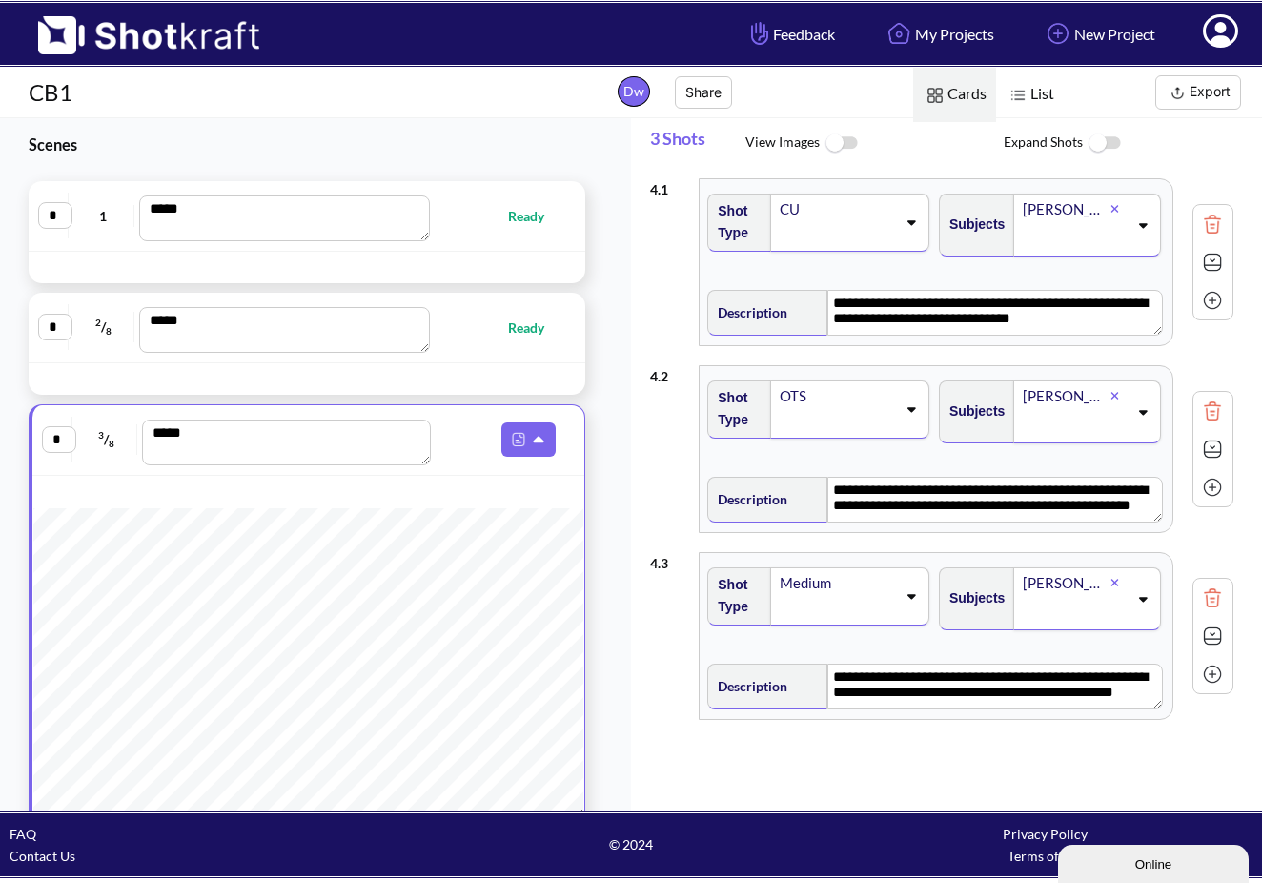
scroll to position [0, 0]
